Goal: Transaction & Acquisition: Purchase product/service

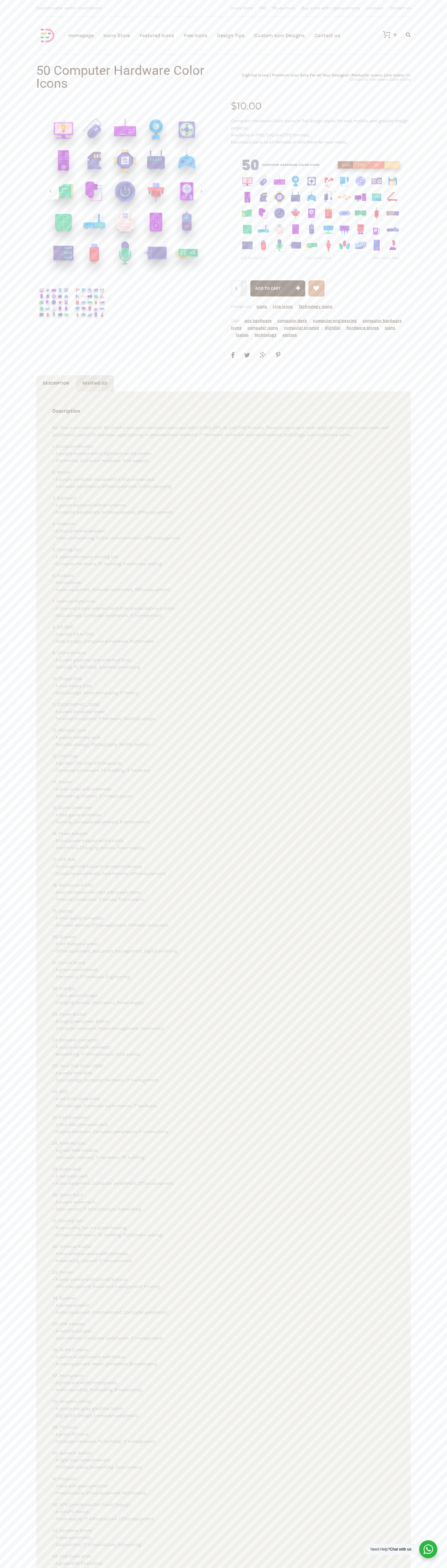
click at [325, 35] on link "Contact us" at bounding box center [327, 35] width 26 height 71
click at [278, 289] on span "Add to cart" at bounding box center [268, 289] width 26 height 5
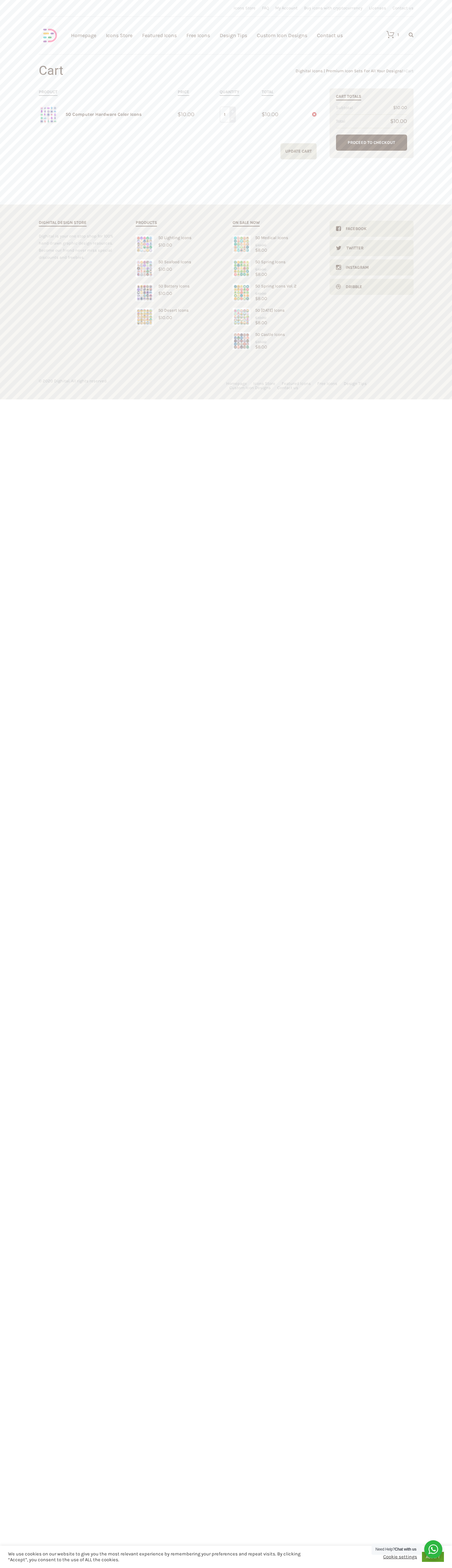
click at [372, 142] on link "Proceed to Checkout" at bounding box center [371, 142] width 71 height 16
